Goal: Information Seeking & Learning: Learn about a topic

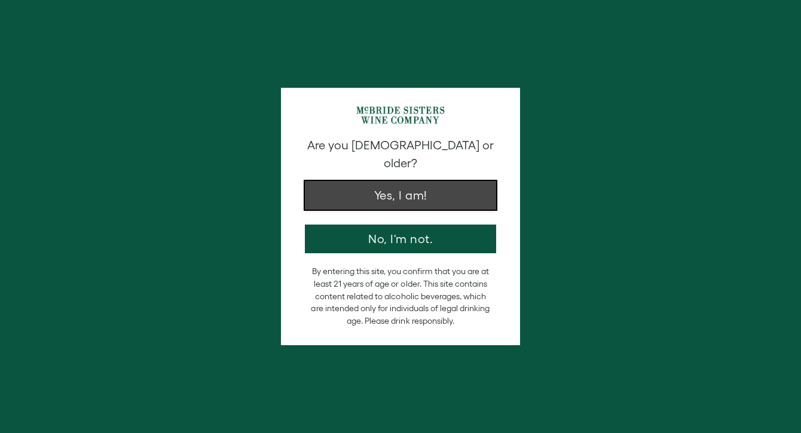
click at [439, 181] on button "Yes, I am!" at bounding box center [400, 195] width 191 height 29
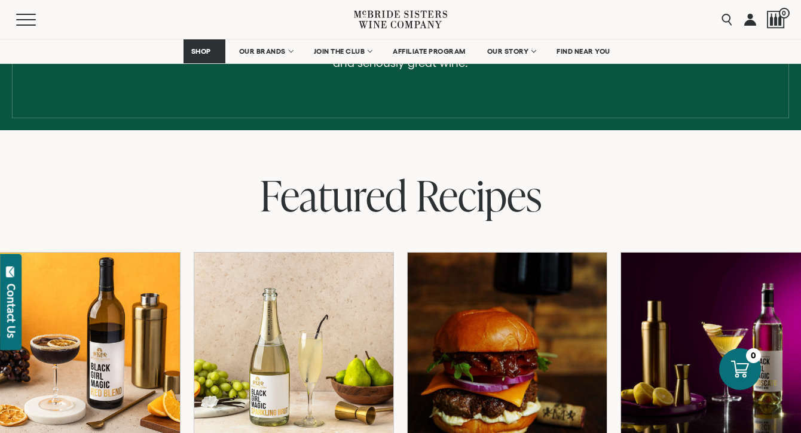
scroll to position [368, 0]
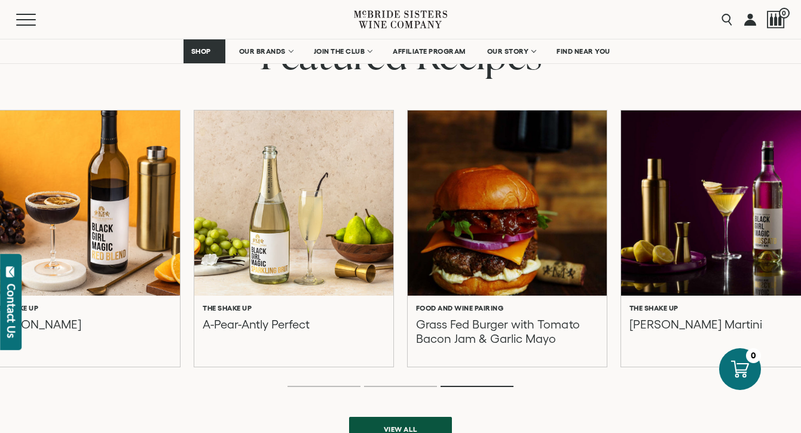
click at [103, 267] on div at bounding box center [80, 203] width 219 height 204
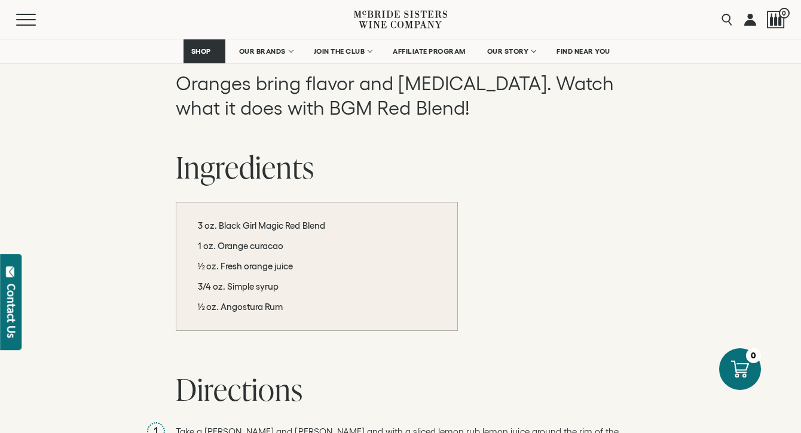
scroll to position [604, 0]
